Goal: Task Accomplishment & Management: Manage account settings

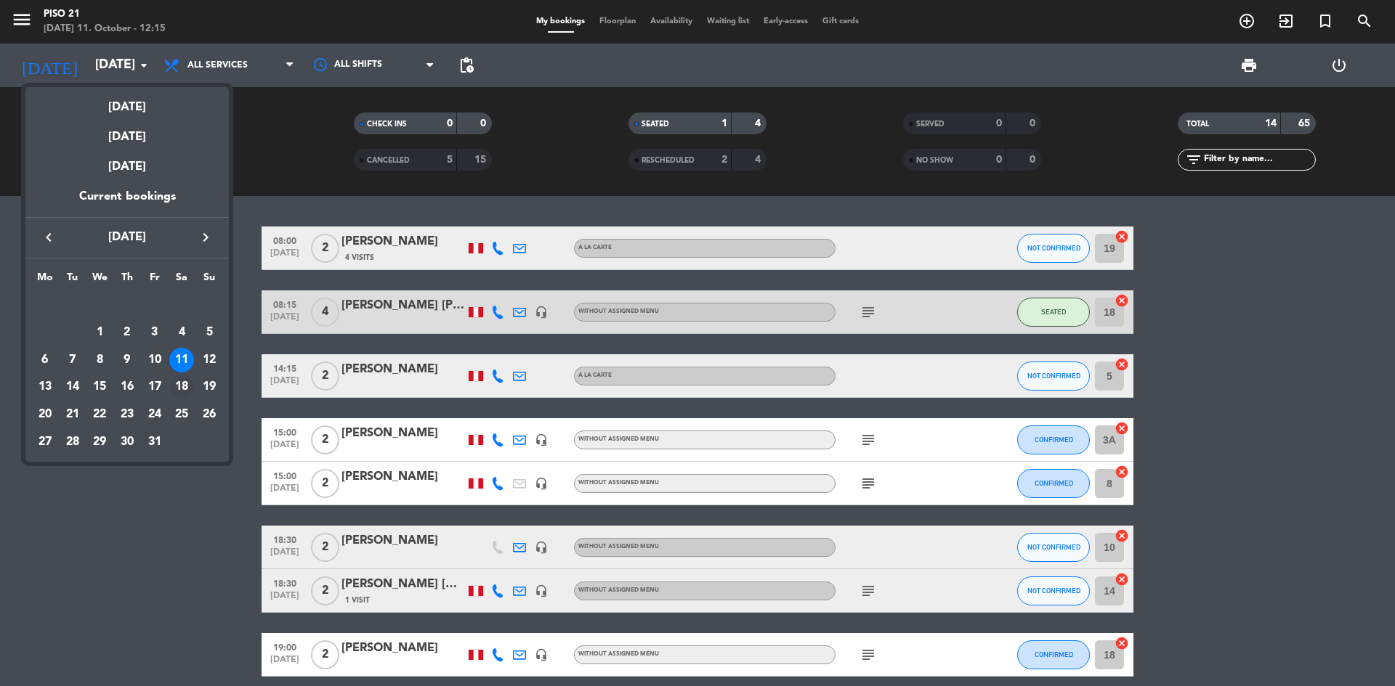
scroll to position [73, 0]
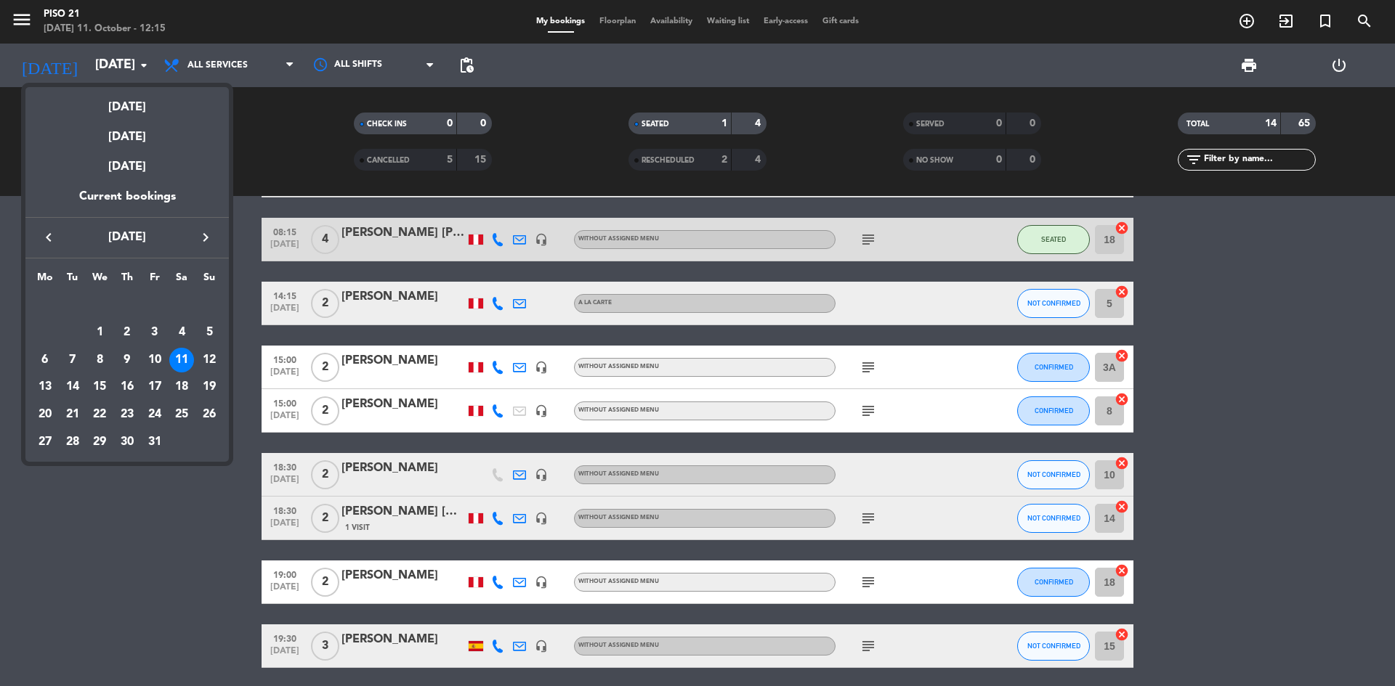
click at [209, 354] on div "12" at bounding box center [209, 360] width 25 height 25
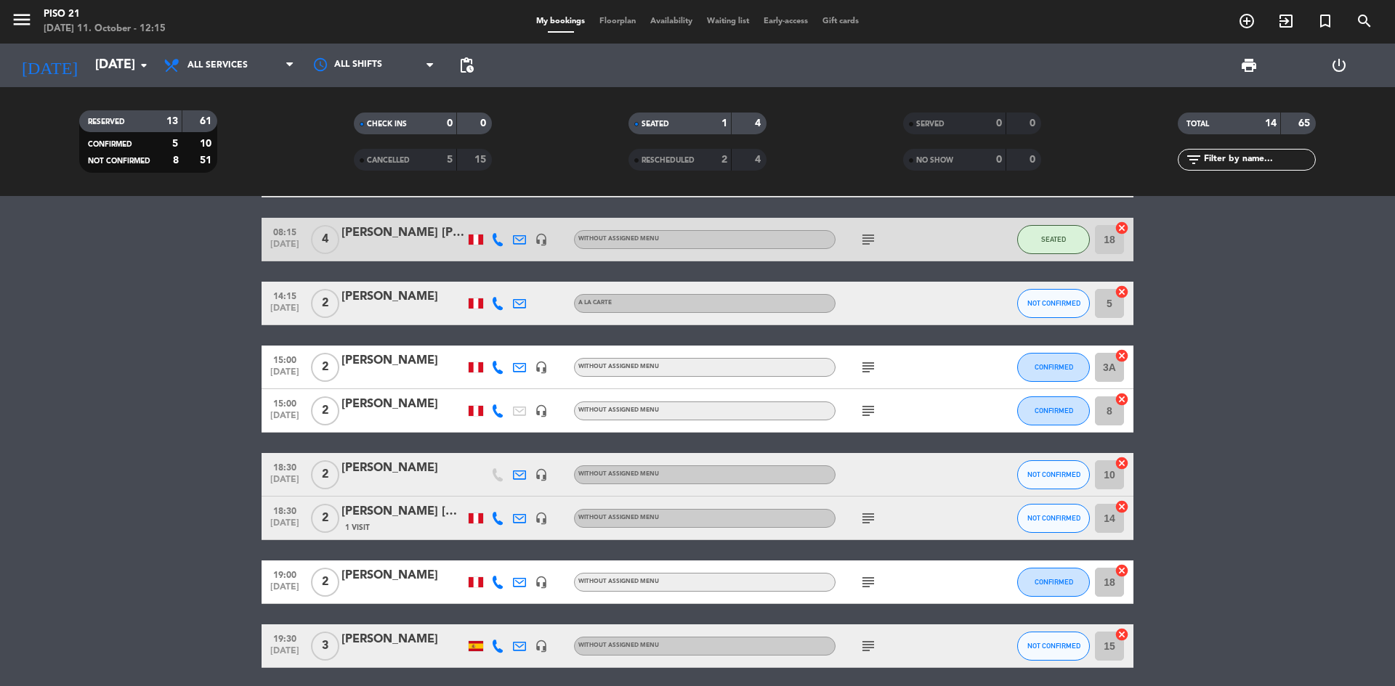
type input "[DATE]"
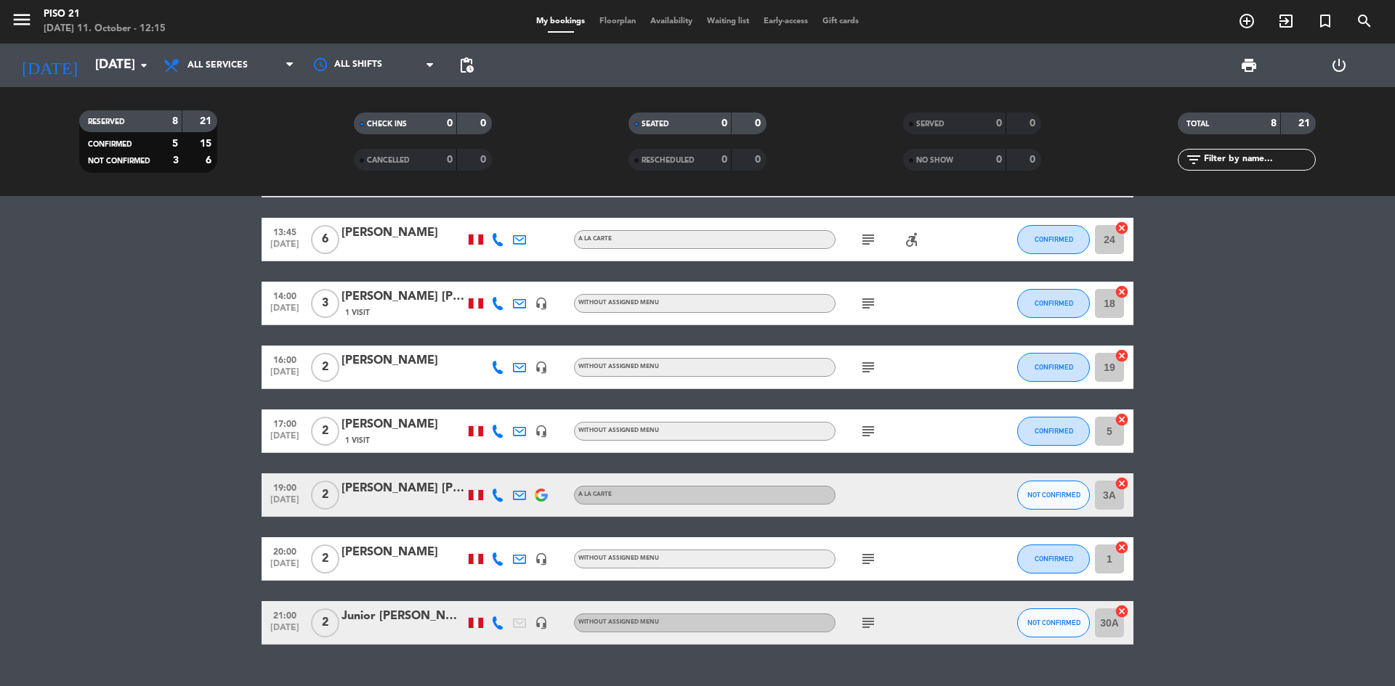
click at [422, 360] on div "[PERSON_NAME]" at bounding box center [402, 361] width 123 height 19
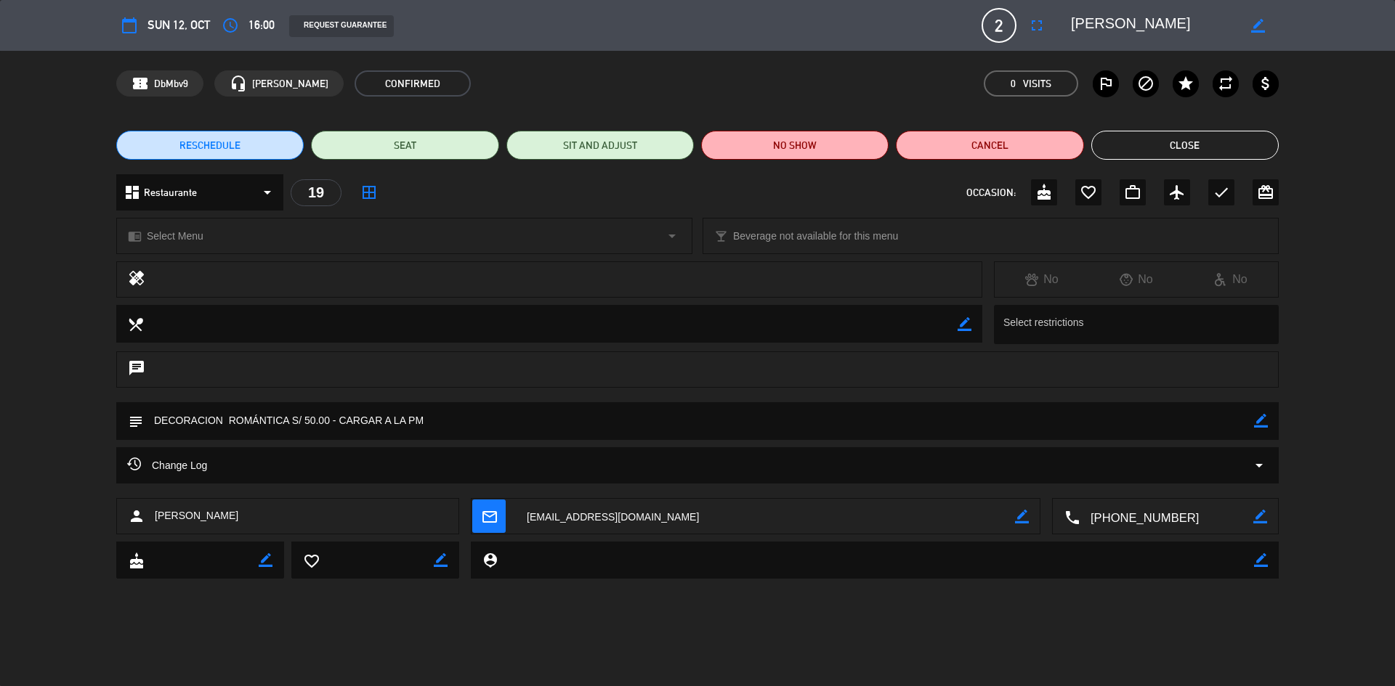
click at [208, 142] on span "RESCHEDULE" at bounding box center [209, 145] width 61 height 15
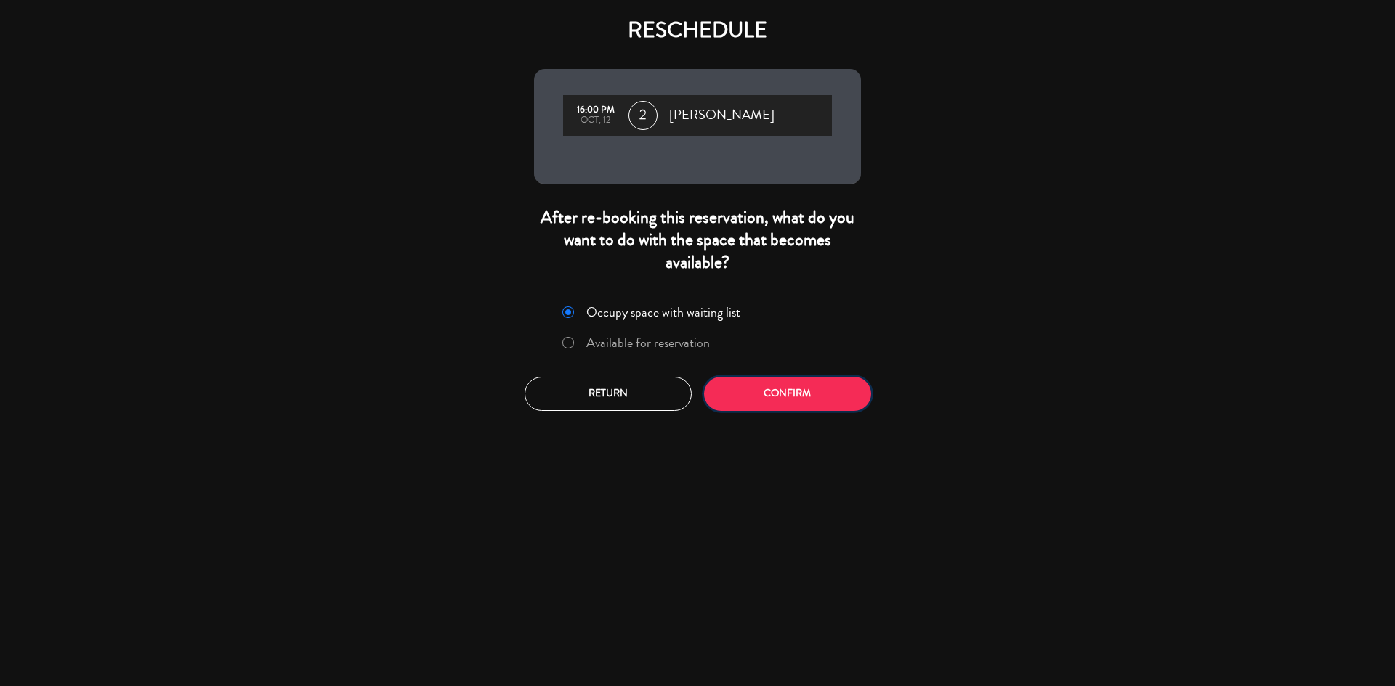
click at [816, 399] on button "Confirm" at bounding box center [787, 394] width 167 height 34
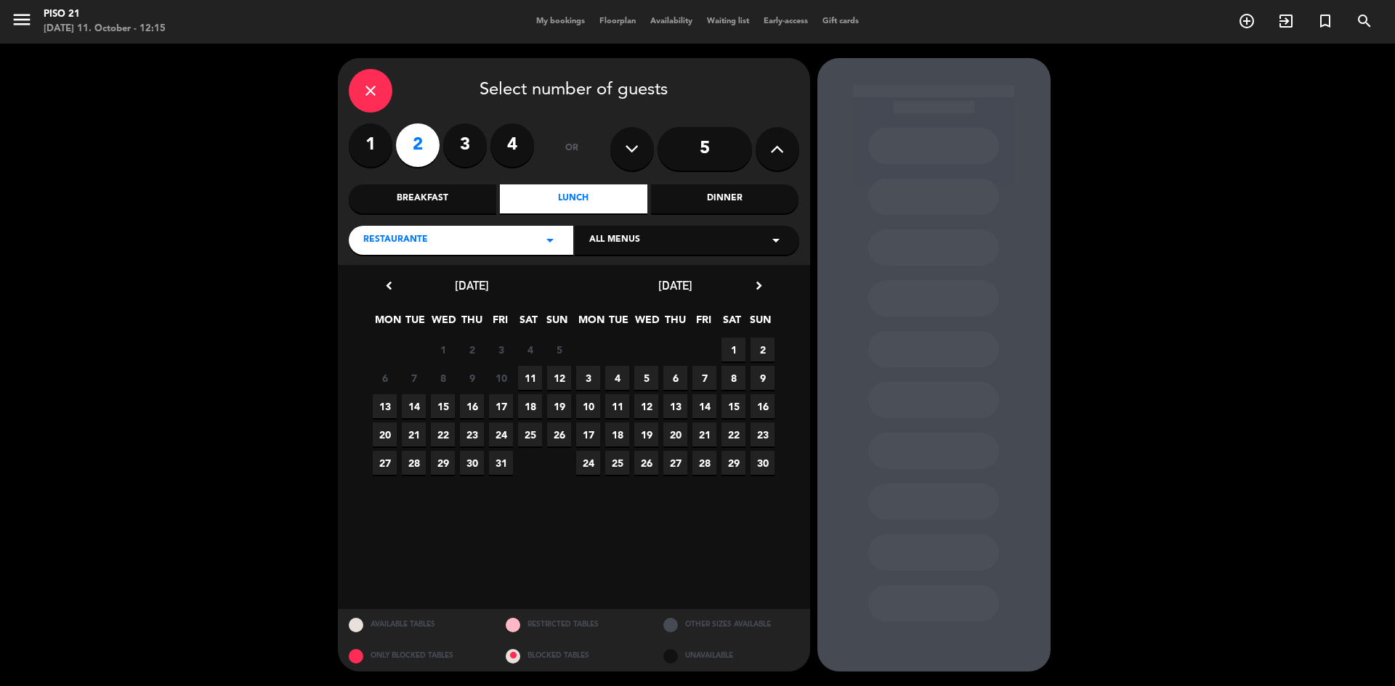
click at [559, 403] on span "19" at bounding box center [559, 406] width 24 height 24
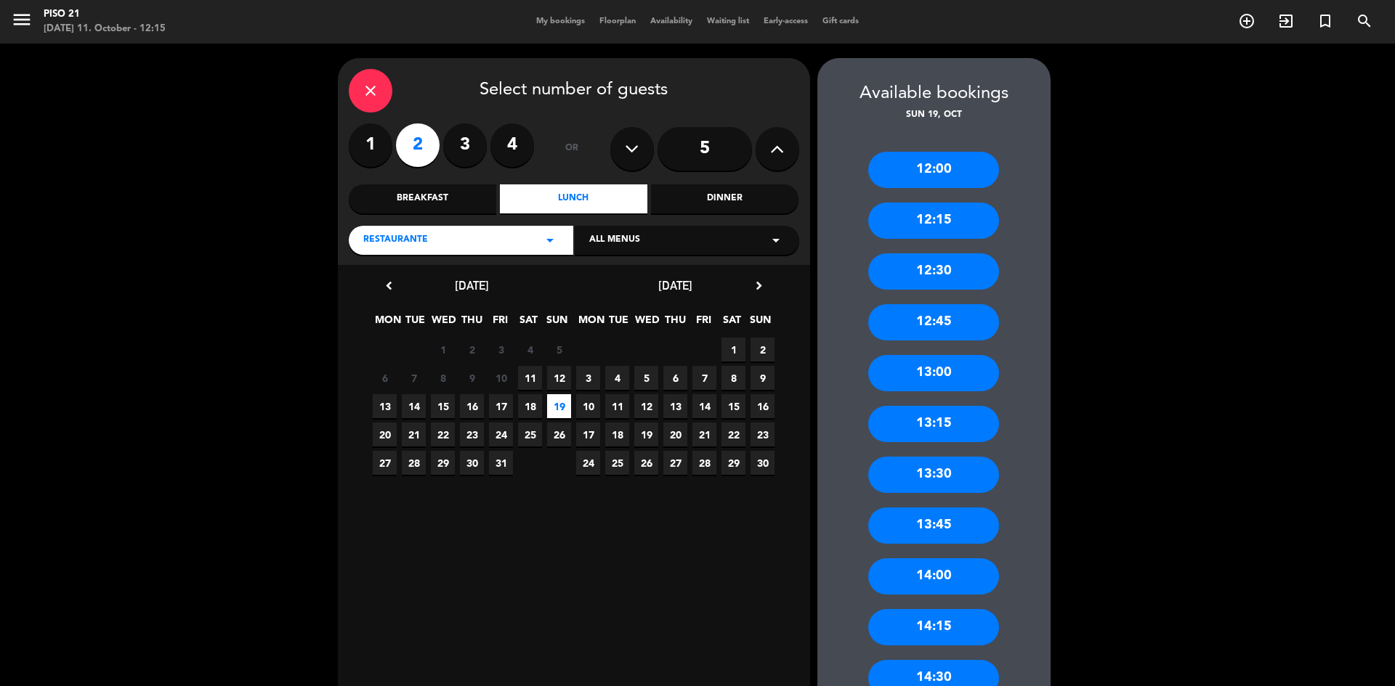
click at [955, 570] on div "14:00" at bounding box center [933, 577] width 131 height 36
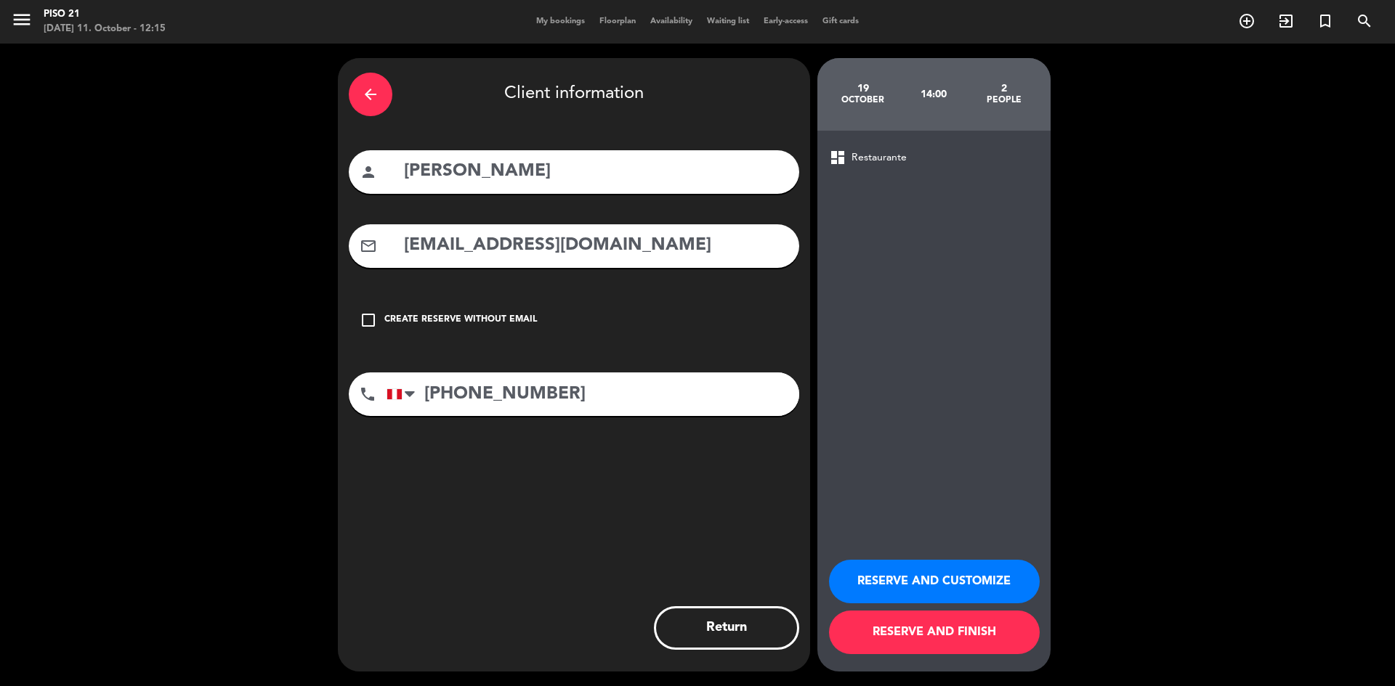
click at [946, 570] on button "RESERVE AND CUSTOMIZE" at bounding box center [934, 582] width 211 height 44
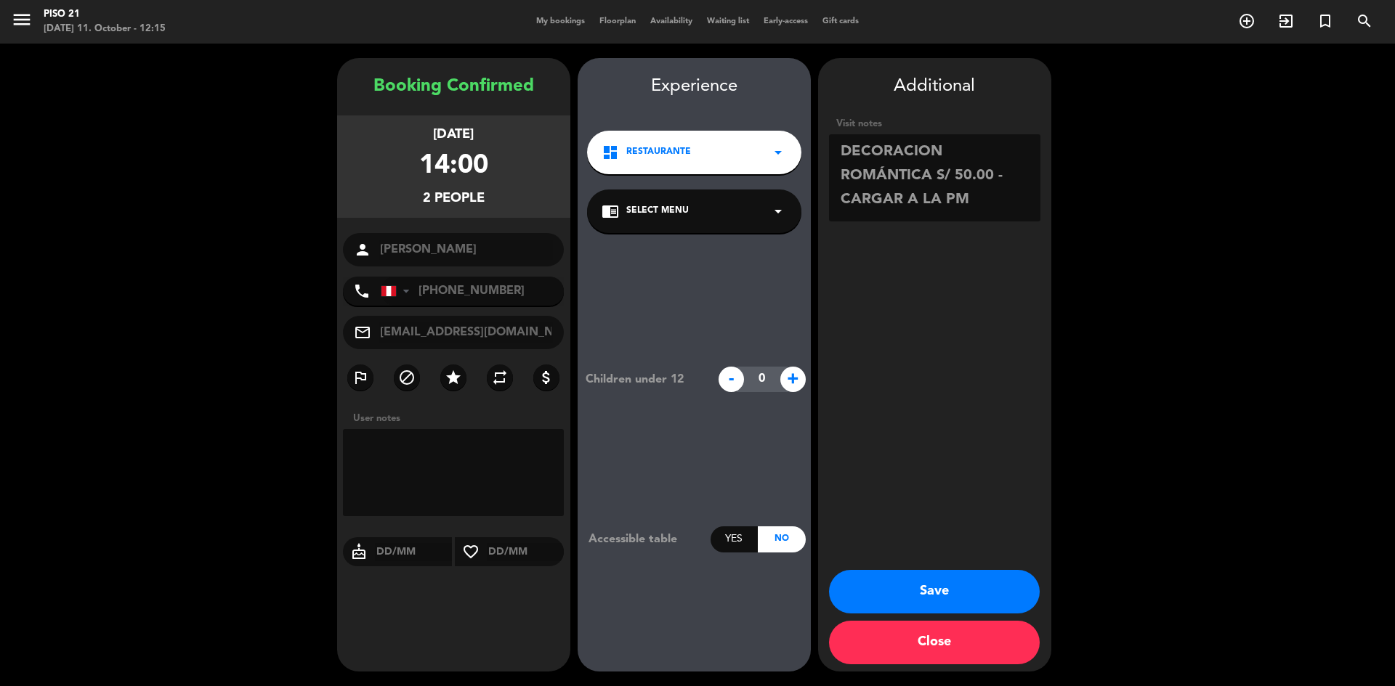
click at [965, 593] on button "Save" at bounding box center [934, 592] width 211 height 44
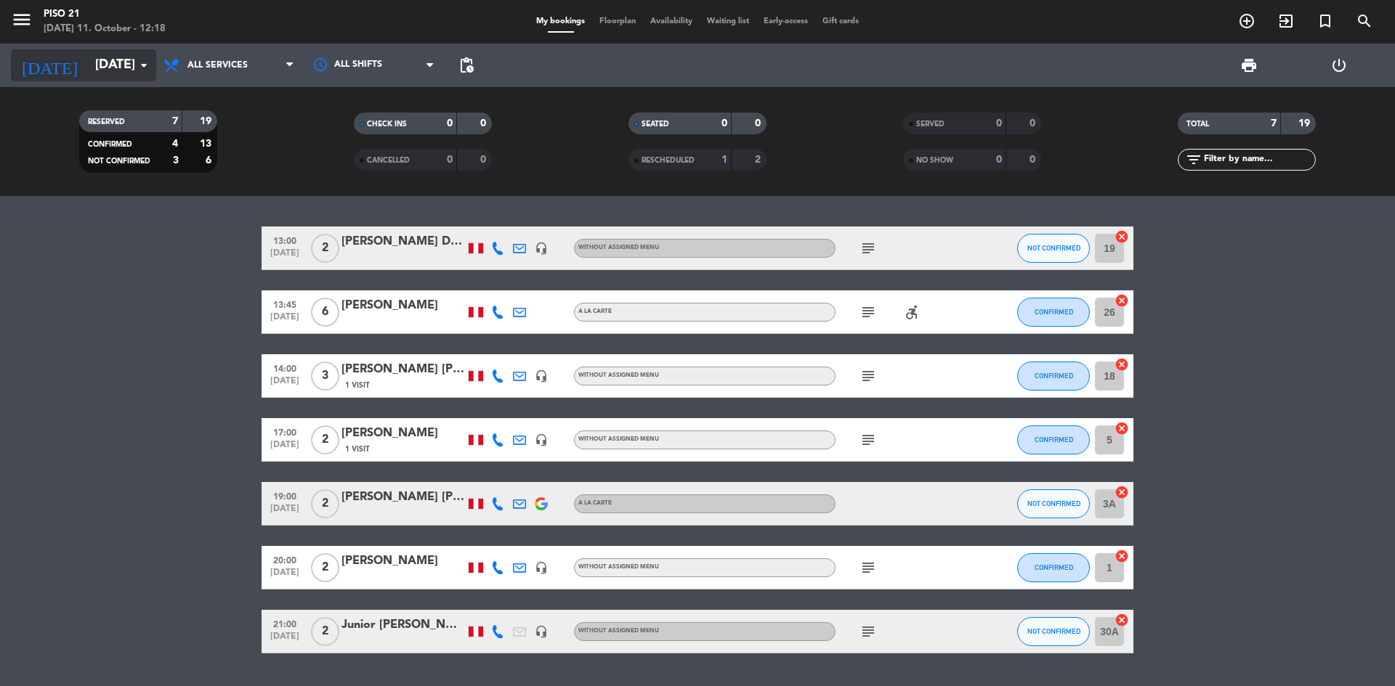
click at [110, 69] on input "[DATE]" at bounding box center [172, 65] width 169 height 29
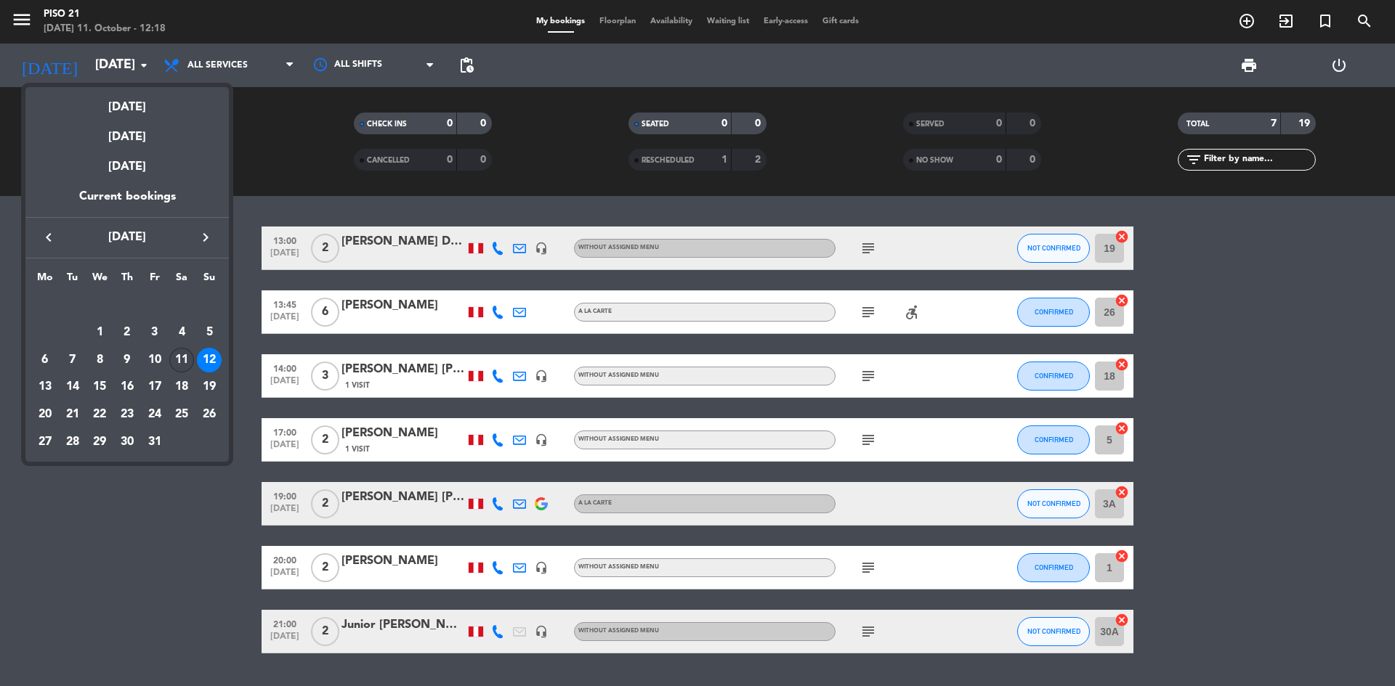
click at [186, 355] on div "11" at bounding box center [181, 360] width 25 height 25
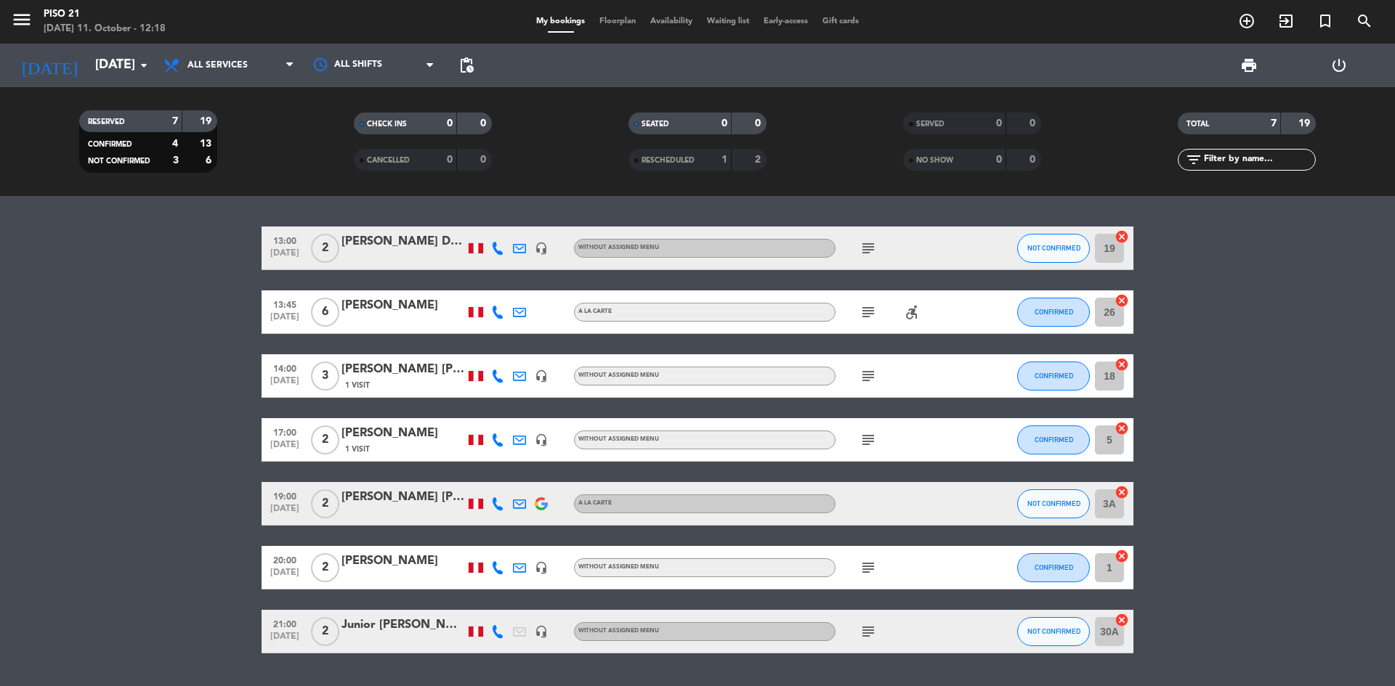
type input "[DATE]"
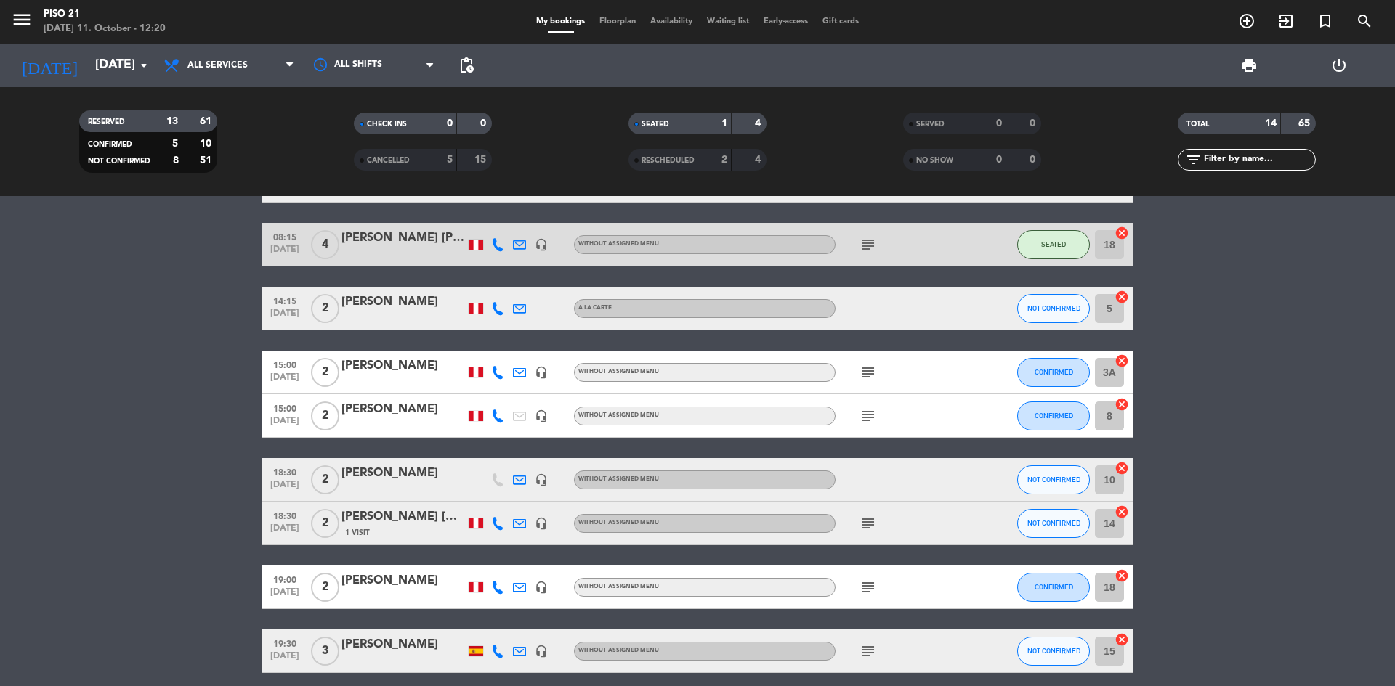
scroll to position [145, 0]
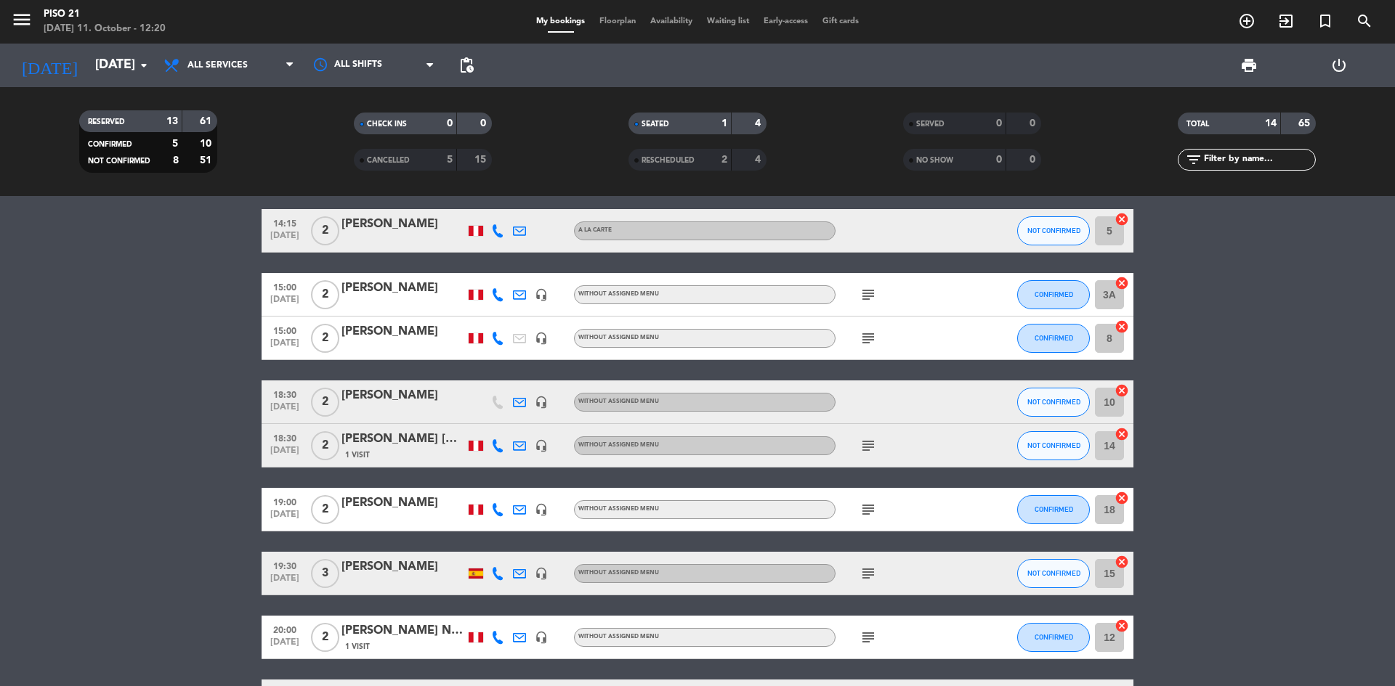
click at [383, 513] on div "[PERSON_NAME]" at bounding box center [402, 503] width 123 height 19
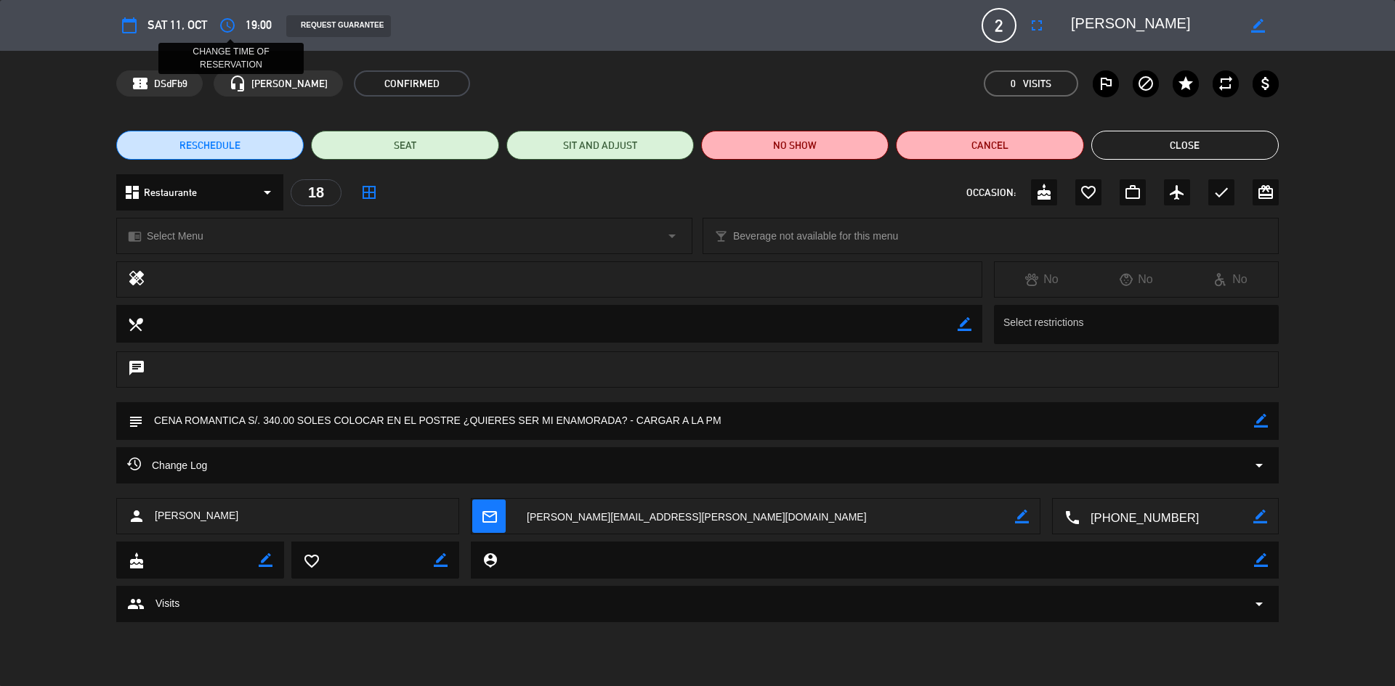
click at [233, 25] on icon "access_time" at bounding box center [227, 25] width 17 height 17
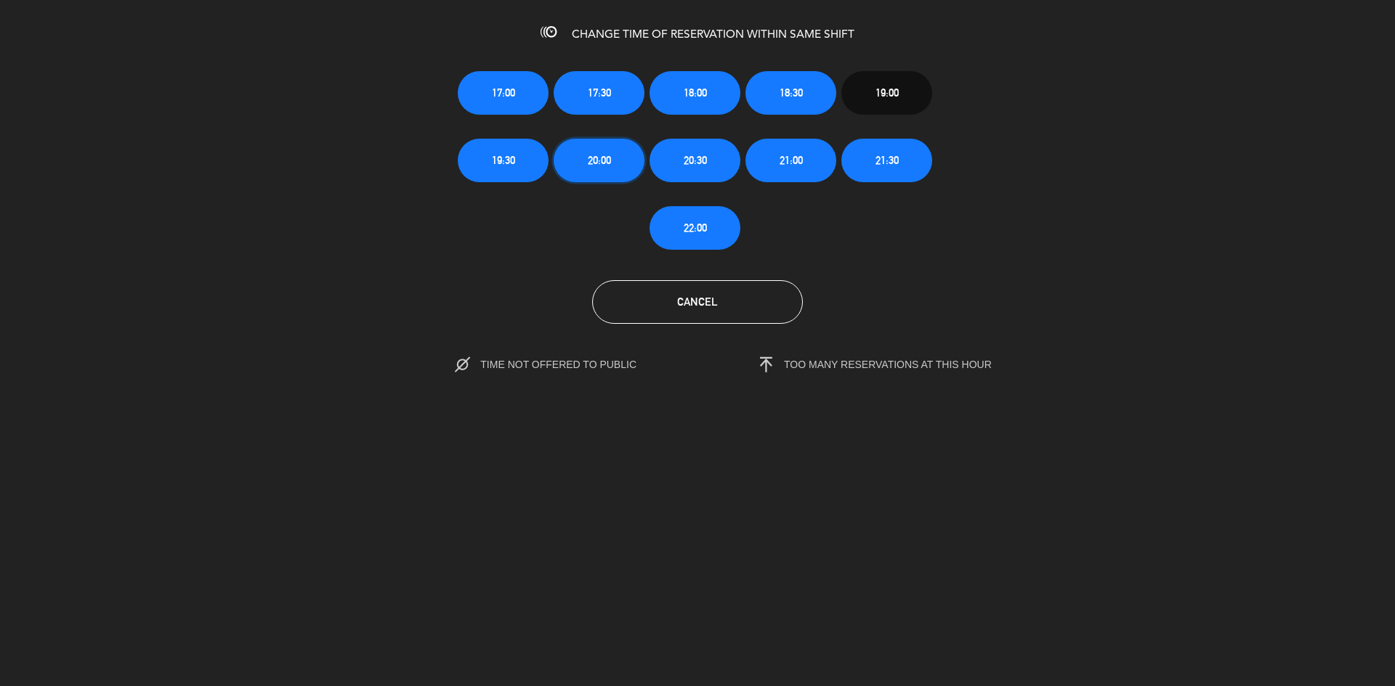
click at [590, 161] on span "20:00" at bounding box center [599, 160] width 23 height 17
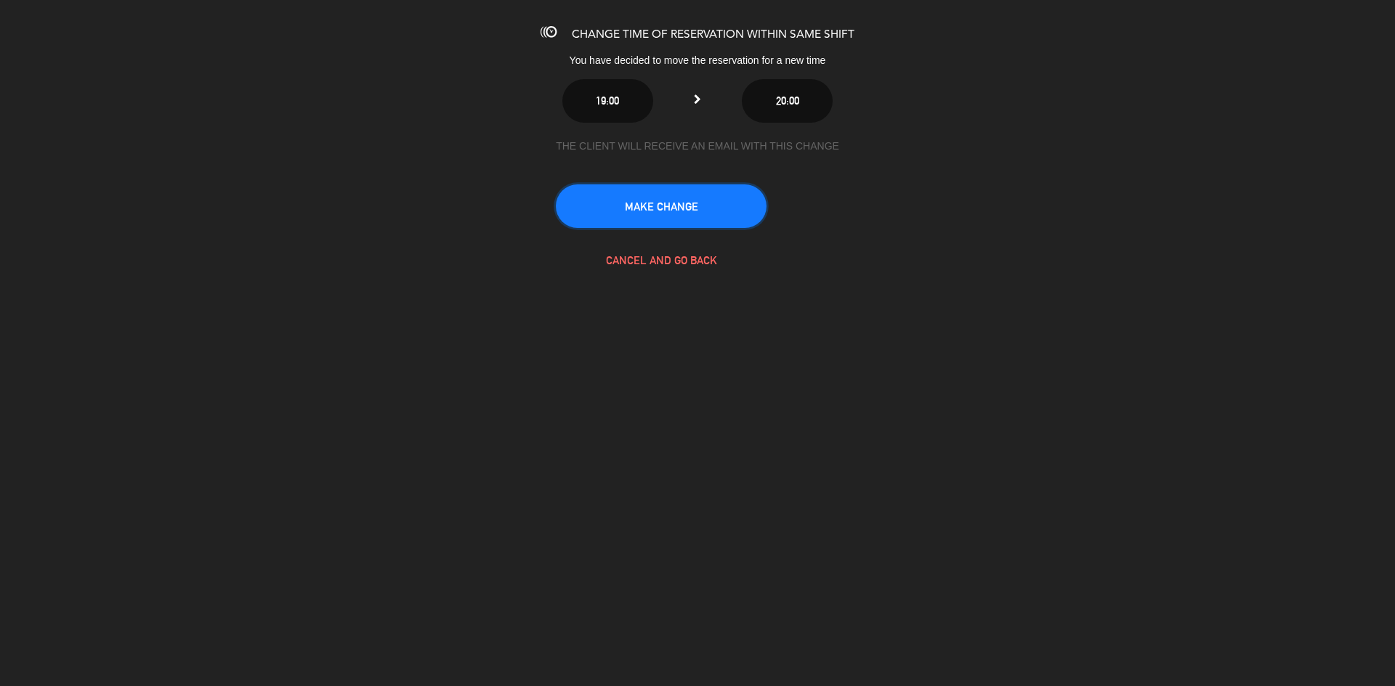
click at [640, 209] on button "MAKE CHANGE" at bounding box center [661, 206] width 211 height 44
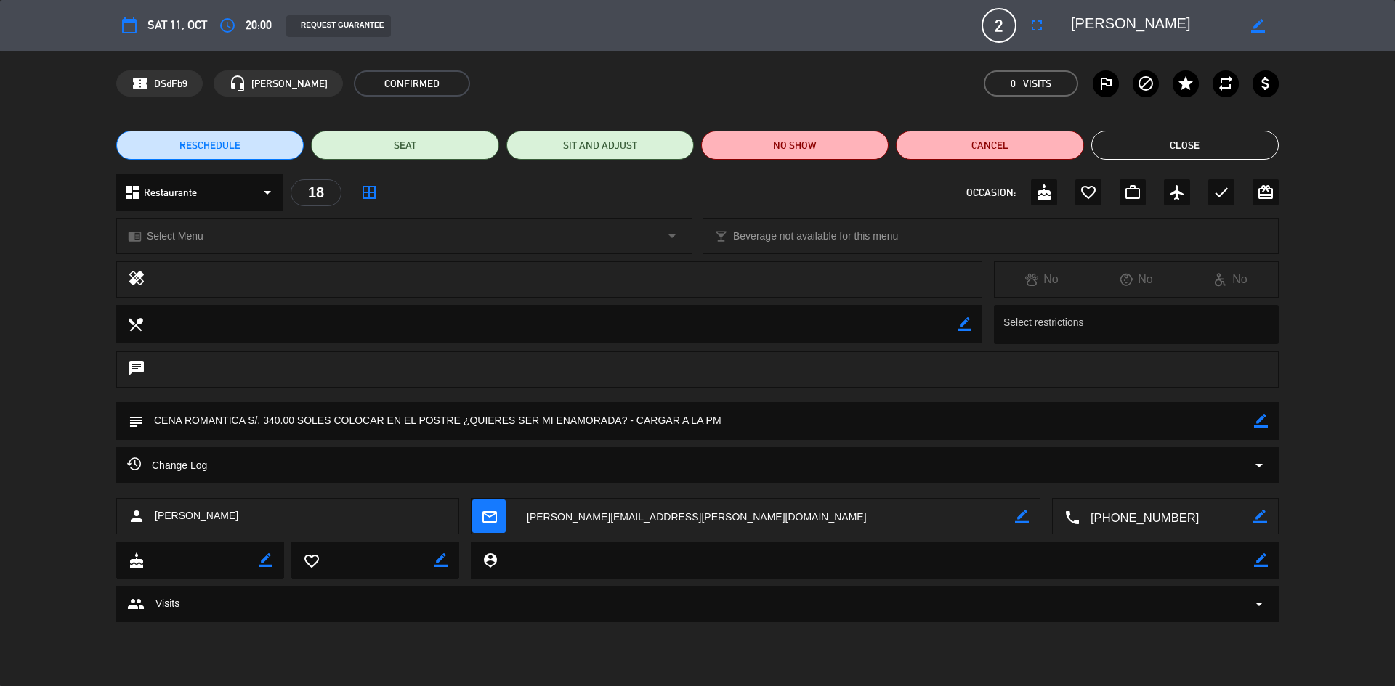
click at [1180, 138] on button "Close" at bounding box center [1184, 145] width 187 height 29
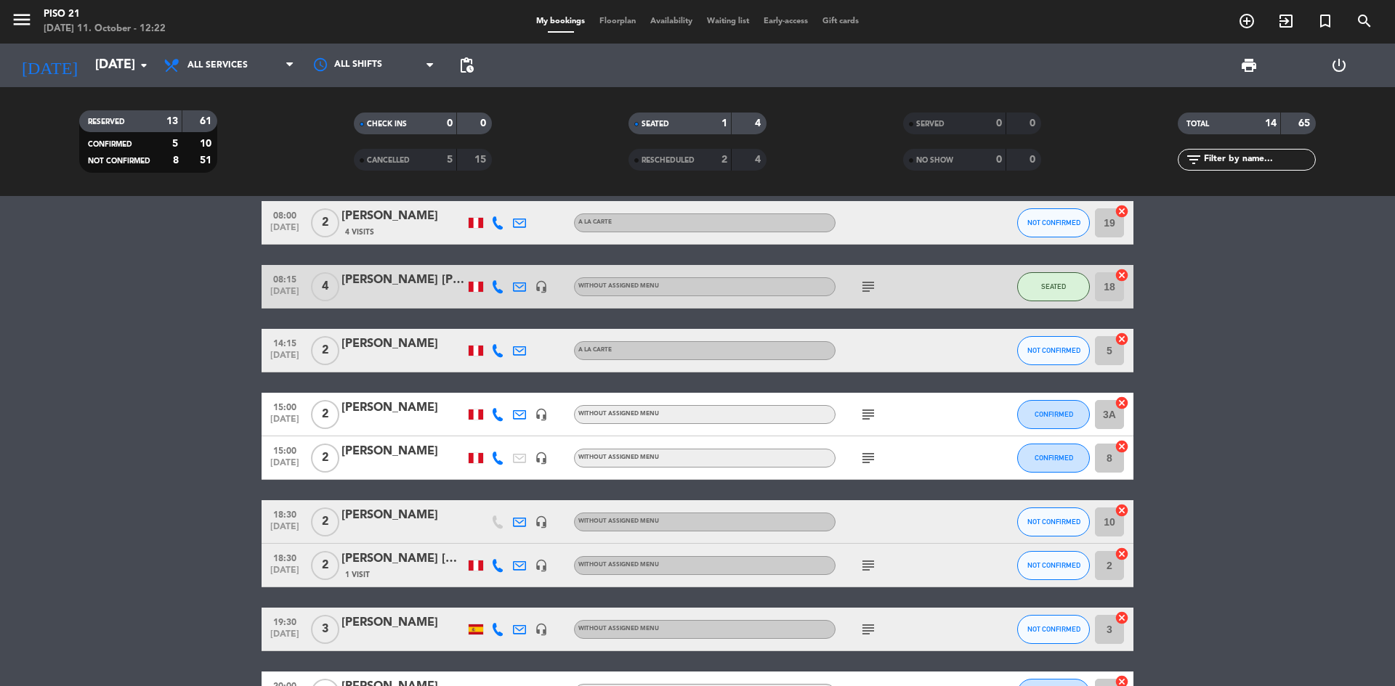
scroll to position [0, 0]
